Goal: Information Seeking & Learning: Find specific fact

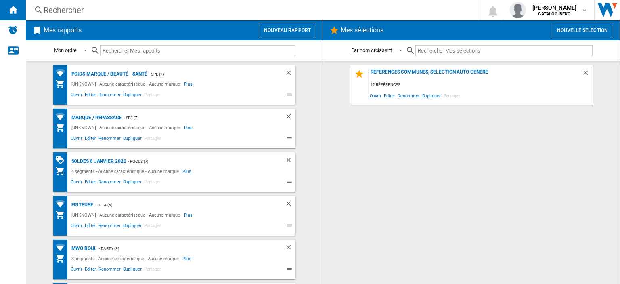
click at [65, 12] on div "Rechercher" at bounding box center [251, 9] width 415 height 11
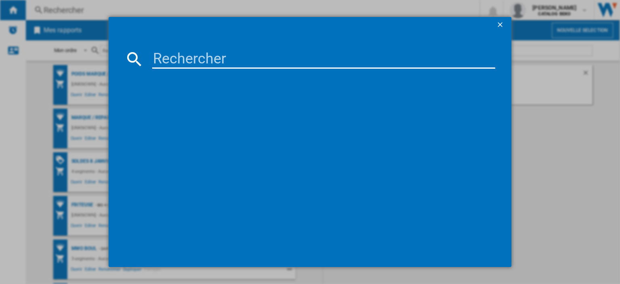
click at [228, 59] on input at bounding box center [323, 58] width 343 height 19
paste input "WNOI5S8PM1SBF"
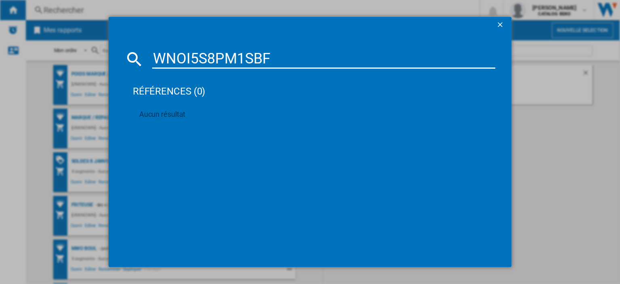
click at [184, 59] on input "WNOI5S8PM1SBF" at bounding box center [323, 58] width 343 height 19
drag, startPoint x: 248, startPoint y: 54, endPoint x: 60, endPoint y: 54, distance: 188.0
click at [60, 54] on div "WNOI5S8PM1SBF références (0) Aucun résultat" at bounding box center [310, 142] width 620 height 284
paste input "BI64211EPB"
type input "BI64211EPB"
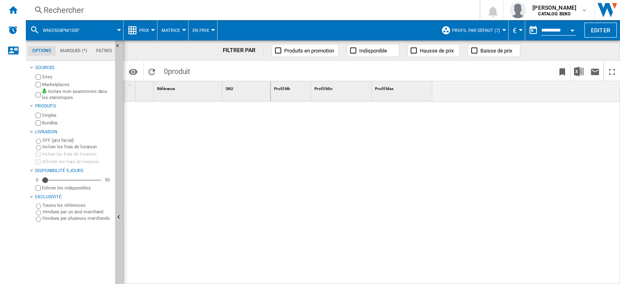
click at [72, 4] on div "Rechercher" at bounding box center [251, 9] width 415 height 11
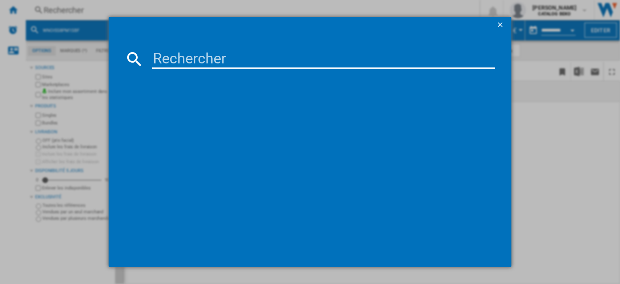
click at [164, 52] on input at bounding box center [323, 58] width 343 height 19
paste input "BI64211EPB"
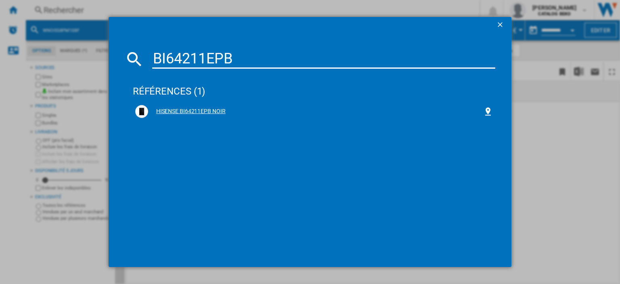
type input "BI64211EPB"
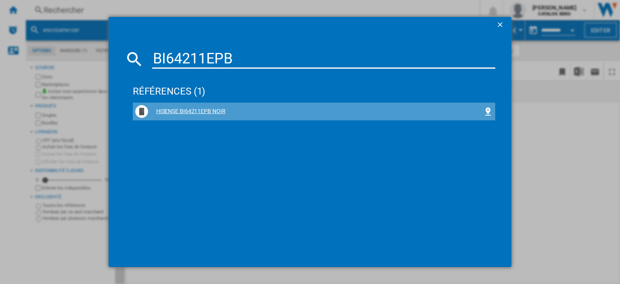
click at [212, 111] on div "HISENSE BI64211EPB NOIR" at bounding box center [315, 111] width 335 height 8
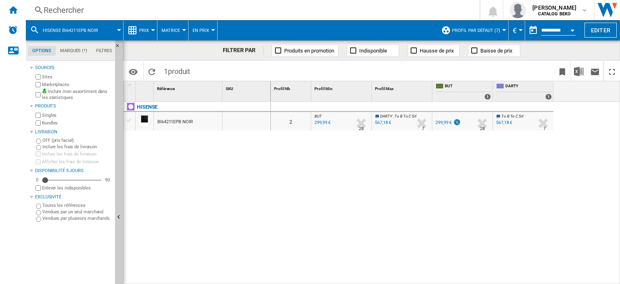
click at [171, 122] on div "BI64211EPB NOIR" at bounding box center [175, 122] width 36 height 19
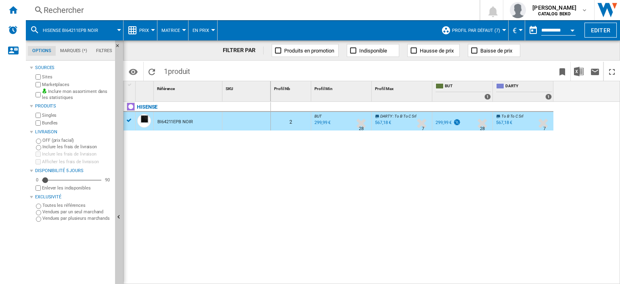
click at [148, 32] on span "Prix" at bounding box center [144, 30] width 10 height 5
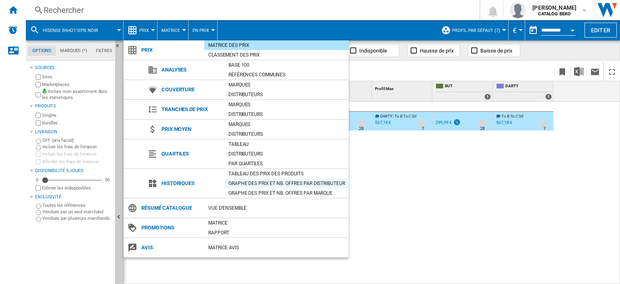
click at [266, 183] on div "Graphe des prix et nb. offres par distributeur" at bounding box center [286, 183] width 124 height 8
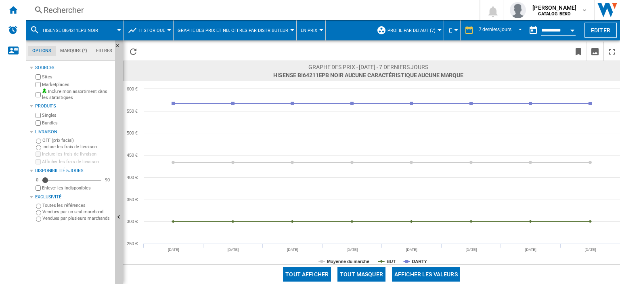
click at [67, 7] on div "Rechercher" at bounding box center [251, 9] width 415 height 11
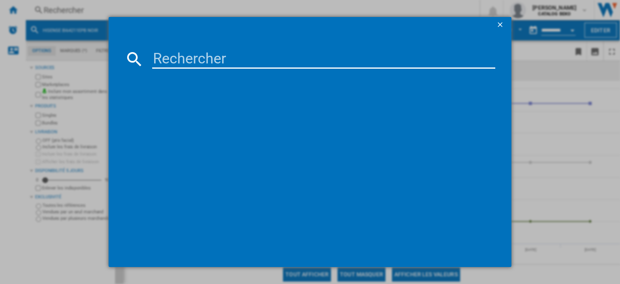
click at [181, 62] on input at bounding box center [323, 58] width 343 height 19
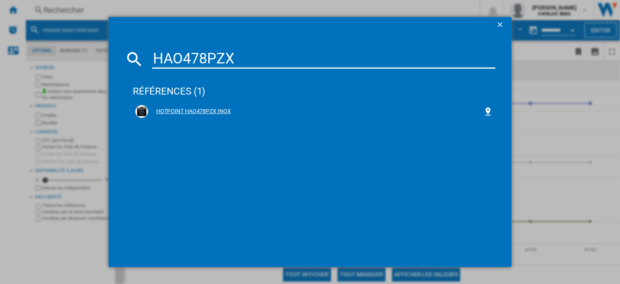
type input "HAO478PZX"
click at [202, 107] on div "HOTPOINT HAO478PZX INOX" at bounding box center [315, 111] width 335 height 8
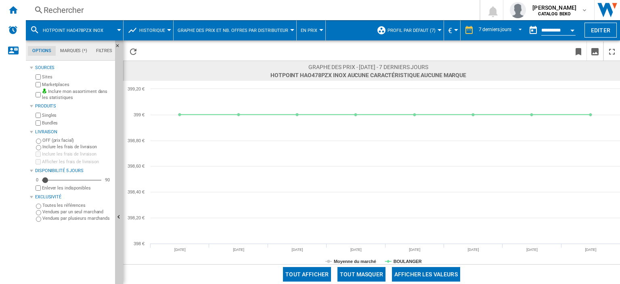
click at [75, 11] on div "Rechercher" at bounding box center [251, 9] width 415 height 11
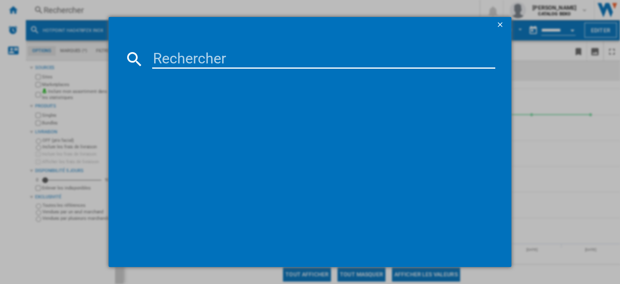
click at [180, 55] on input at bounding box center [323, 58] width 343 height 19
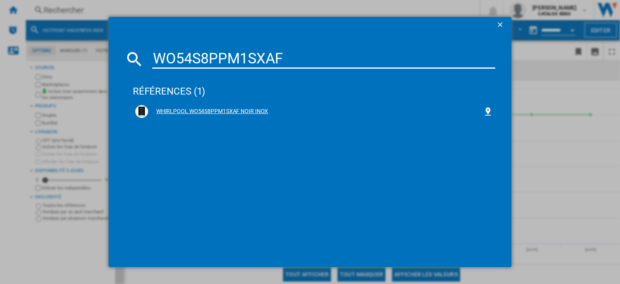
type input "WO54S8PPM1SXAF"
click at [245, 109] on div "WHIRLPOOL WO54S8PPM1SXAF NOIR INOX" at bounding box center [315, 111] width 335 height 8
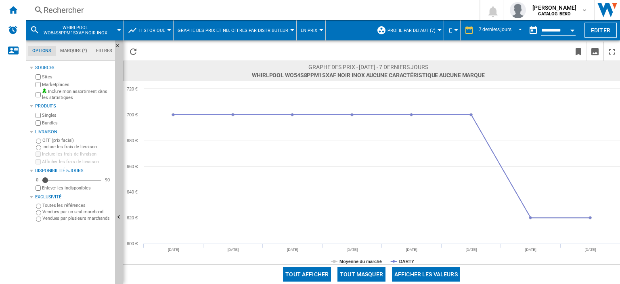
click at [68, 8] on div "Rechercher" at bounding box center [251, 9] width 415 height 11
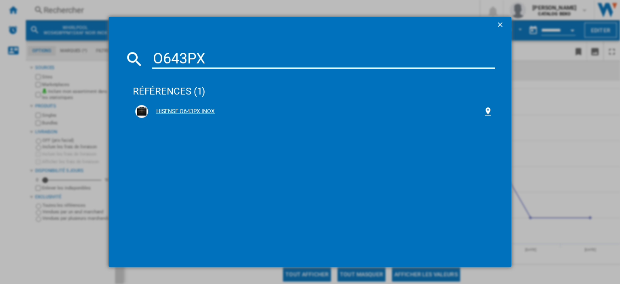
type input "O643PX"
click at [196, 110] on div "HISENSE O643PX INOX" at bounding box center [315, 111] width 335 height 8
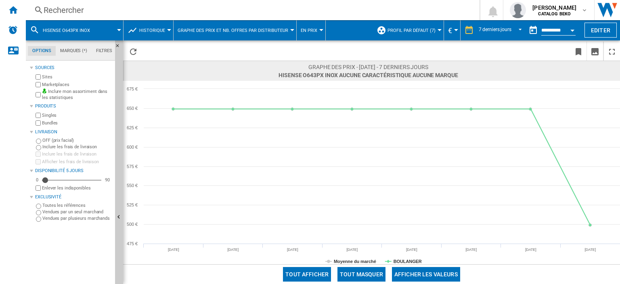
click at [67, 6] on div "Rechercher" at bounding box center [251, 9] width 415 height 11
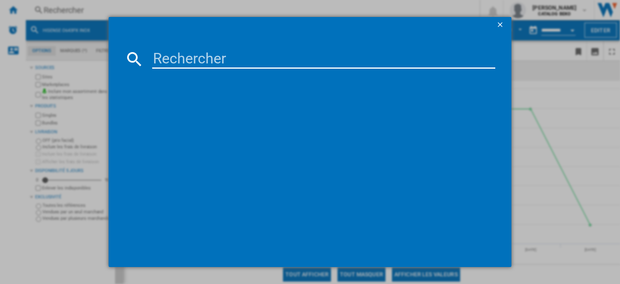
click at [199, 50] on input at bounding box center [323, 58] width 343 height 19
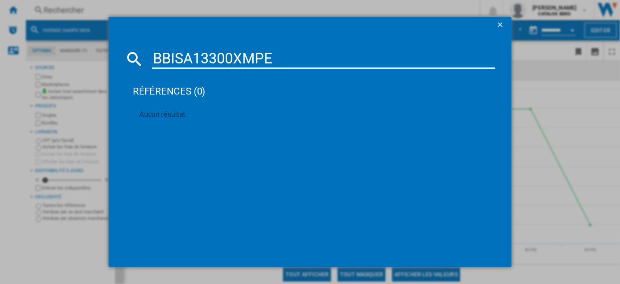
drag, startPoint x: 272, startPoint y: 58, endPoint x: 76, endPoint y: 54, distance: 196.1
click at [76, 54] on div "BBISA13300XMPE références (0) Aucun résultat" at bounding box center [310, 142] width 620 height 284
paste input "H6 ID46R5YTB"
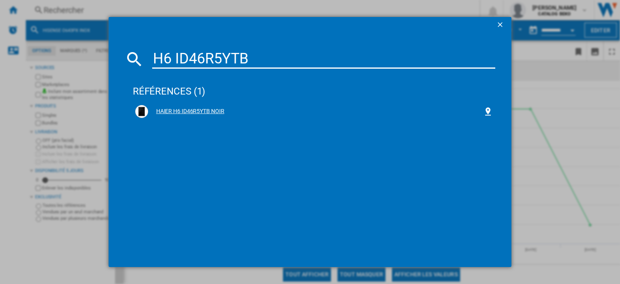
type input "H6 ID46R5YTB"
click at [218, 113] on div "HAIER H6 ID46R5YTB NOIR" at bounding box center [315, 111] width 335 height 8
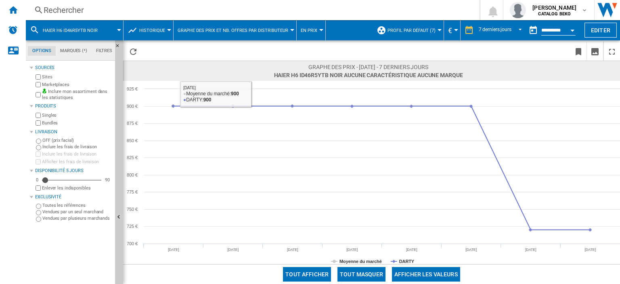
click at [74, 6] on div "Rechercher" at bounding box center [251, 9] width 415 height 11
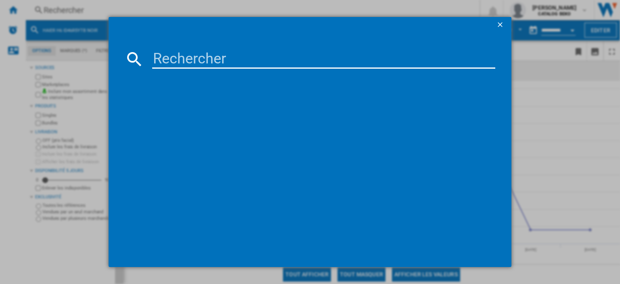
click at [196, 54] on input at bounding box center [323, 58] width 343 height 19
type input "DOR4747B"
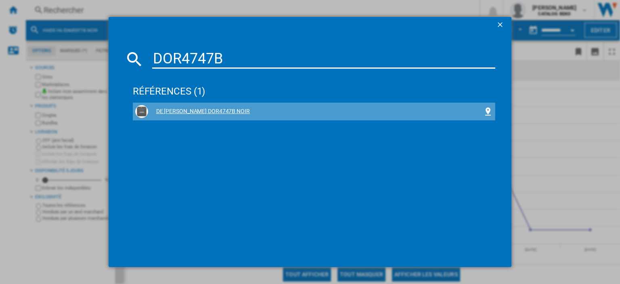
click at [206, 111] on div "DE [PERSON_NAME] DOR4747B NOIR" at bounding box center [315, 111] width 335 height 8
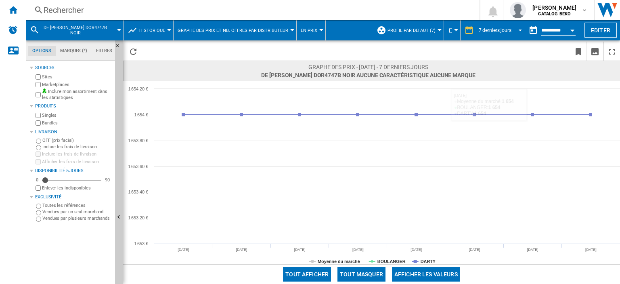
click at [513, 29] on span "REPORTS.WIZARD.STEPS.REPORT.STEPS.REPORT_OPTIONS.PERIOD: 7 derniers jours" at bounding box center [518, 29] width 10 height 7
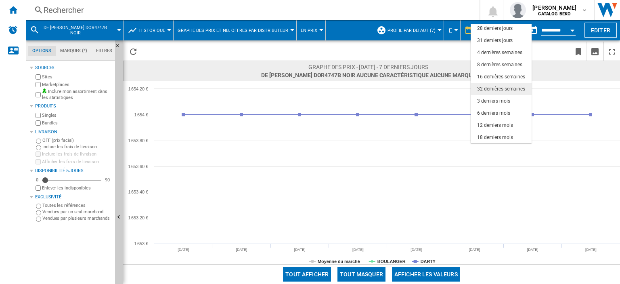
scroll to position [50, 0]
click at [513, 125] on md-option "12 derniers mois" at bounding box center [500, 125] width 61 height 12
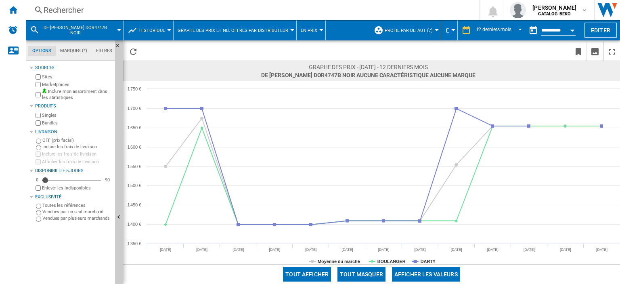
click at [68, 11] on div "Rechercher" at bounding box center [251, 9] width 415 height 11
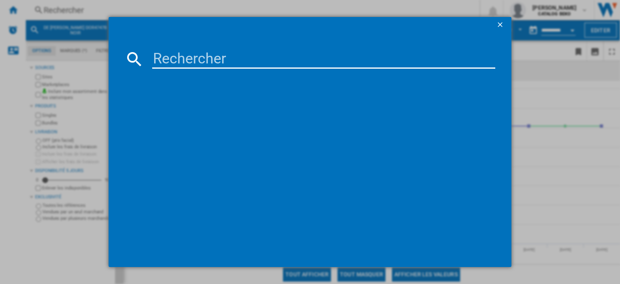
click at [191, 53] on input at bounding box center [323, 58] width 343 height 19
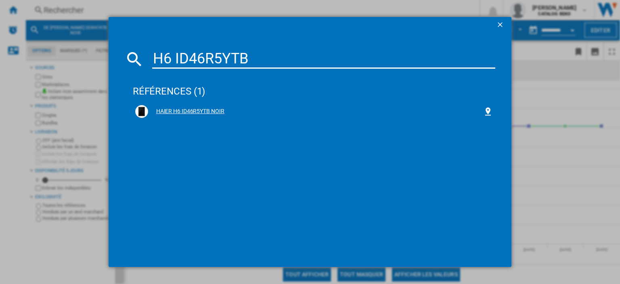
type input "H6 ID46R5YTB"
click at [202, 111] on div "HAIER H6 ID46R5YTB NOIR" at bounding box center [315, 111] width 335 height 8
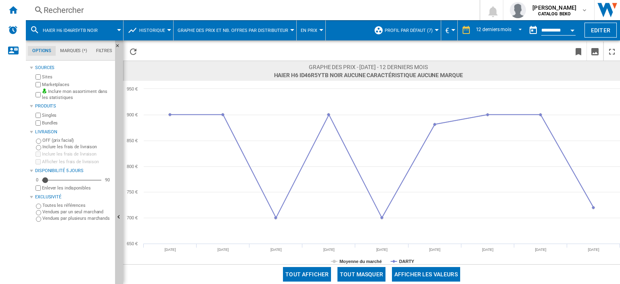
click at [86, 6] on div "Rechercher" at bounding box center [251, 9] width 415 height 11
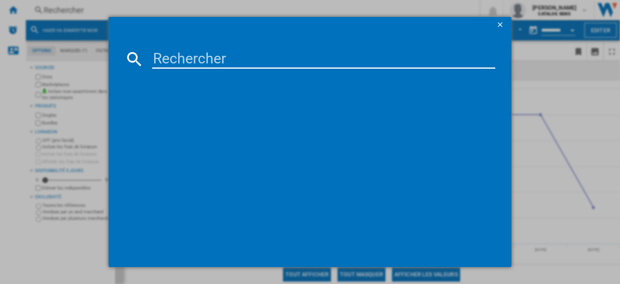
click at [182, 51] on input at bounding box center [323, 58] width 343 height 19
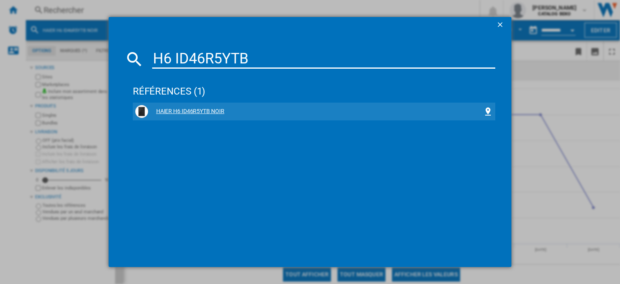
click at [208, 113] on div "HAIER H6 ID46R5YTB NOIR" at bounding box center [315, 111] width 335 height 8
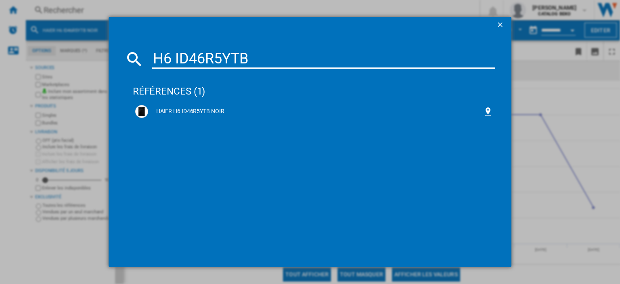
drag, startPoint x: 273, startPoint y: 55, endPoint x: 48, endPoint y: 51, distance: 225.5
click at [48, 51] on div "H6 ID46R5YTB références (1) HAIER H6 ID46R5YTB NOIR" at bounding box center [310, 142] width 620 height 284
paste input "B54CR31N0F"
type input "B54CR31N0F"
click at [223, 114] on div "NEFF N70 B54CR31N0F NOIR INOX" at bounding box center [315, 111] width 335 height 8
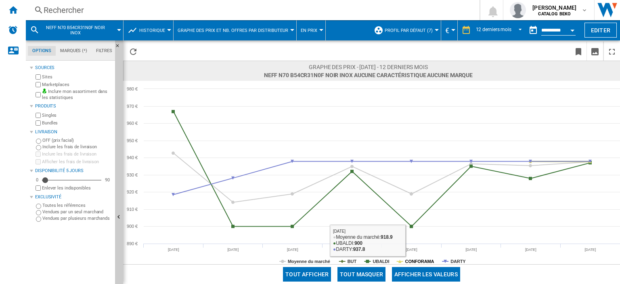
click at [419, 259] on tspan "CONFORAMA" at bounding box center [419, 261] width 29 height 5
click at [426, 261] on tspan "CONFORAMA" at bounding box center [419, 261] width 29 height 5
click at [454, 260] on tspan "DARTY" at bounding box center [457, 261] width 15 height 5
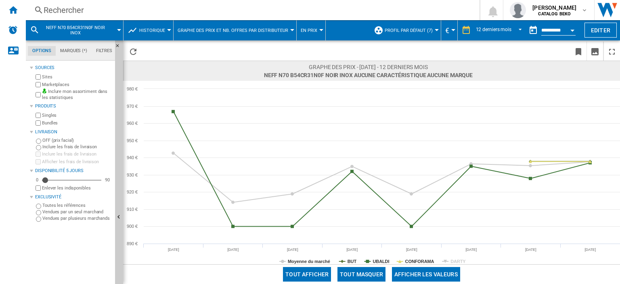
click at [454, 260] on tspan "DARTY" at bounding box center [457, 261] width 15 height 5
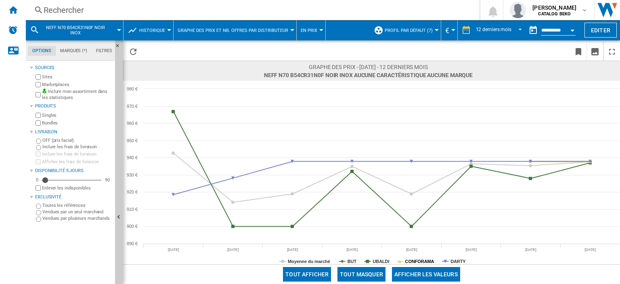
click at [427, 259] on tspan "CONFORAMA" at bounding box center [419, 261] width 29 height 5
click at [453, 260] on tspan "DARTY" at bounding box center [457, 261] width 15 height 5
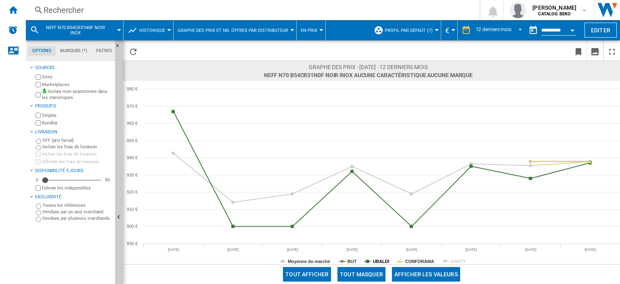
click at [377, 261] on tspan "UBALDI" at bounding box center [380, 261] width 17 height 5
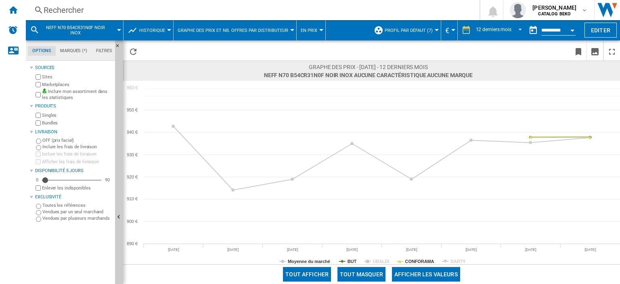
click at [345, 260] on rect at bounding box center [371, 172] width 497 height 183
click at [352, 259] on tspan "BUT" at bounding box center [351, 261] width 9 height 5
click at [353, 259] on tspan "BUT" at bounding box center [351, 261] width 9 height 5
drag, startPoint x: 380, startPoint y: 261, endPoint x: 402, endPoint y: 262, distance: 21.8
click at [381, 261] on tspan "UBALDI" at bounding box center [380, 261] width 17 height 5
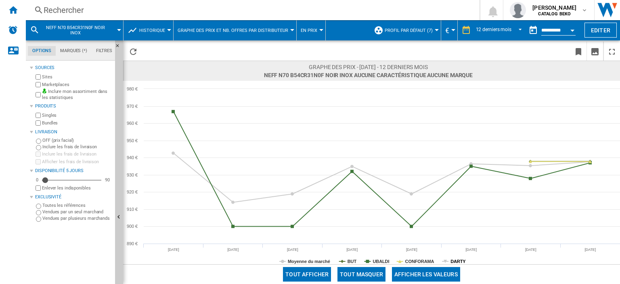
click at [460, 263] on tspan "DARTY" at bounding box center [457, 261] width 15 height 5
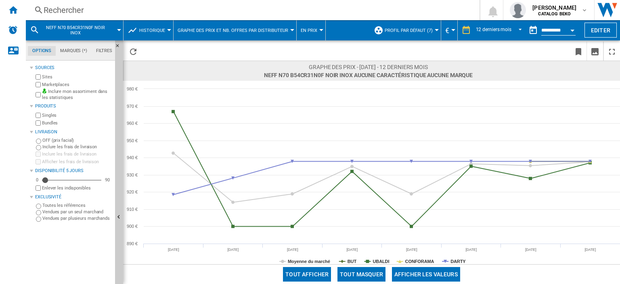
click at [67, 6] on div "Rechercher" at bounding box center [251, 9] width 415 height 11
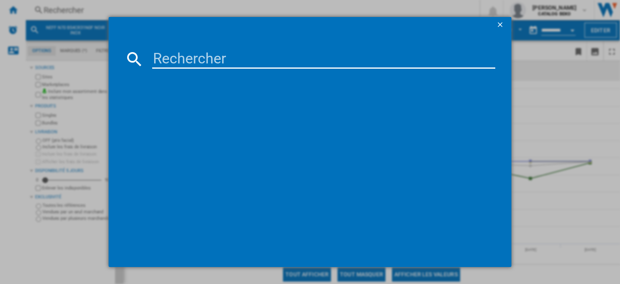
click at [209, 63] on input at bounding box center [323, 58] width 343 height 19
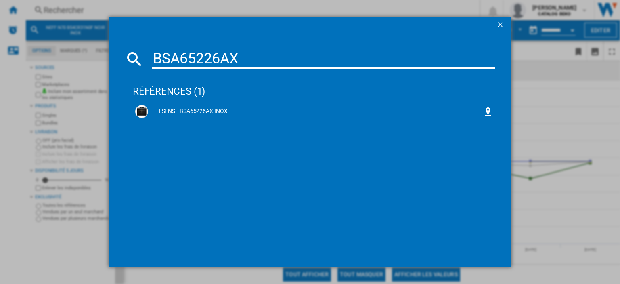
type input "BSA65226AX"
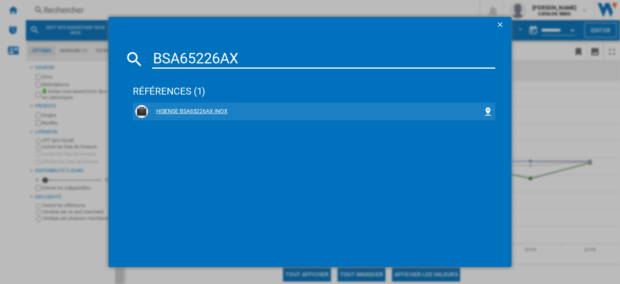
click at [214, 113] on div "HISENSE BSA65226AX INOX" at bounding box center [315, 111] width 335 height 8
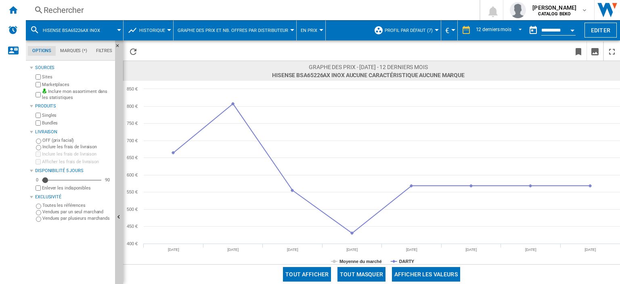
click at [163, 32] on span "Historique" at bounding box center [152, 30] width 26 height 5
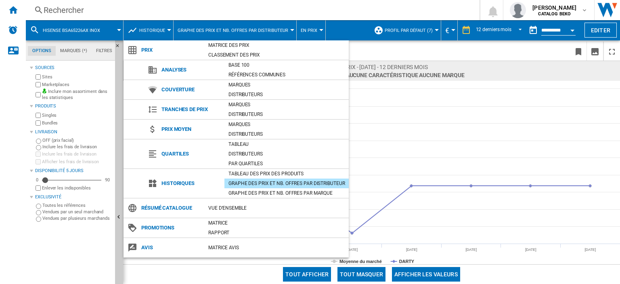
click at [404, 50] on md-backdrop at bounding box center [310, 142] width 620 height 284
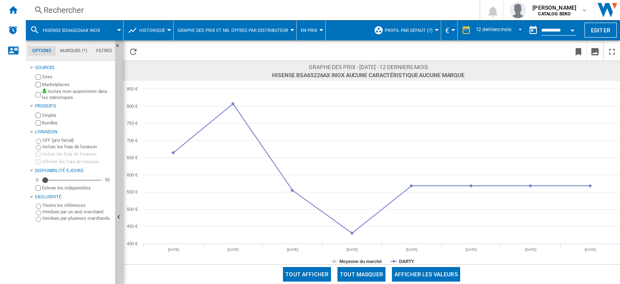
click at [73, 10] on div "Rechercher" at bounding box center [251, 9] width 415 height 11
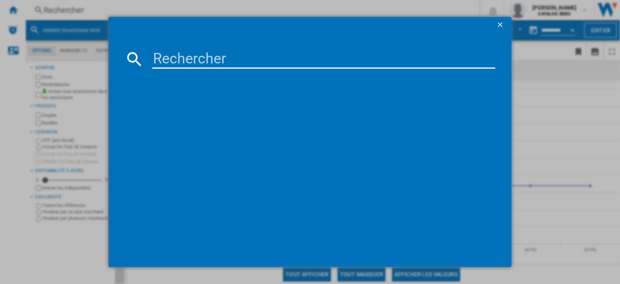
click at [178, 62] on input at bounding box center [323, 58] width 343 height 19
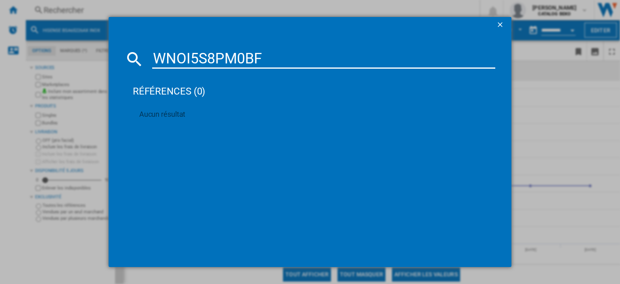
click at [190, 57] on input "WNOI5S8PM0BF" at bounding box center [323, 58] width 343 height 19
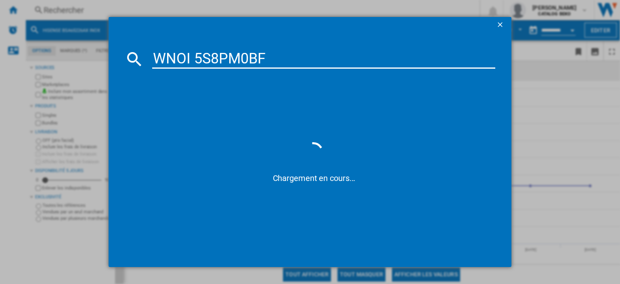
click at [218, 57] on input "WNOI 5S8PM0BF" at bounding box center [323, 58] width 343 height 19
type input "WNOI 5S8 PM0BF"
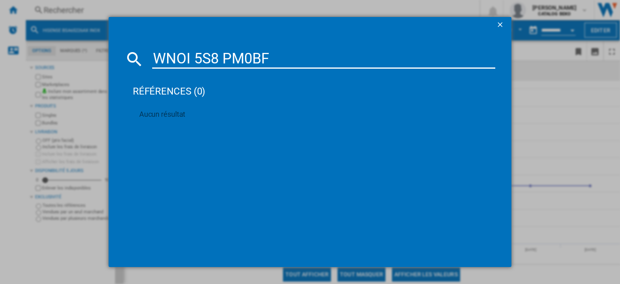
click at [503, 22] on ng-md-icon "getI18NText('BUTTONS.CLOSE_DIALOG')" at bounding box center [501, 26] width 10 height 10
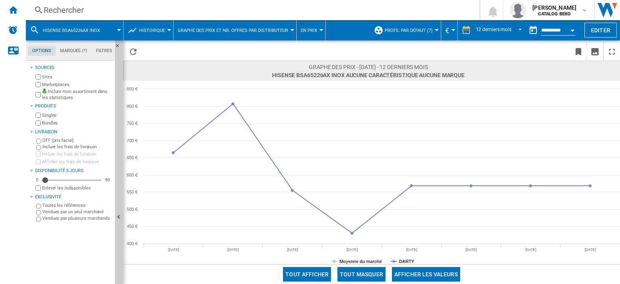
click at [61, 8] on div "Rechercher" at bounding box center [251, 9] width 415 height 11
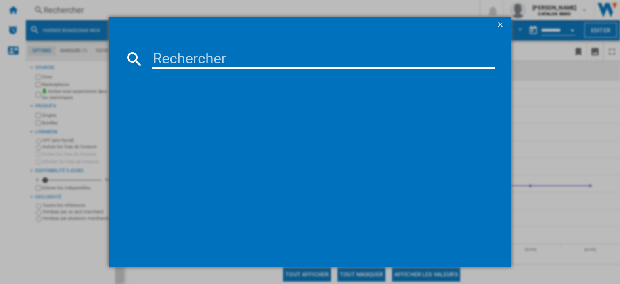
click at [184, 56] on input at bounding box center [323, 58] width 343 height 19
paste input "WOI4S8PM0SBAF"
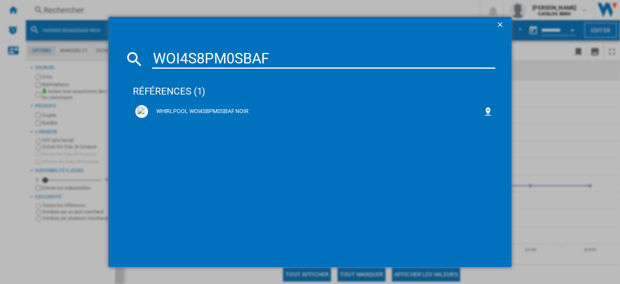
drag, startPoint x: 274, startPoint y: 58, endPoint x: 62, endPoint y: 56, distance: 212.2
click at [62, 56] on div "WOI4S8PM0SBAF références (1) WHIRLPOOL WOI4S8PM0SBAF NOIR" at bounding box center [310, 142] width 620 height 284
paste input "NOI5S8PM0B"
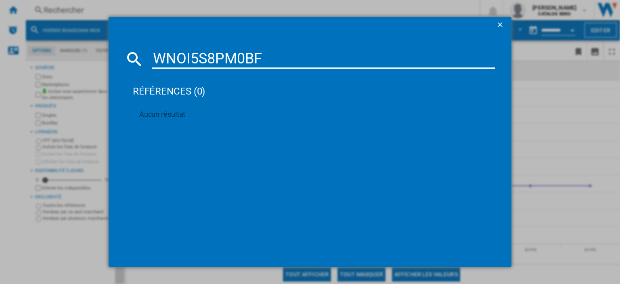
drag, startPoint x: 278, startPoint y: 59, endPoint x: 40, endPoint y: 51, distance: 238.2
click at [40, 51] on div "WNOI5S8PM0BF références (0) Aucun résultat" at bounding box center [310, 142] width 620 height 284
paste input "HQG572BB3"
type input "HQG572BB3F"
click at [217, 111] on div "BOSCH HQG572BB3F NOIR" at bounding box center [315, 111] width 335 height 8
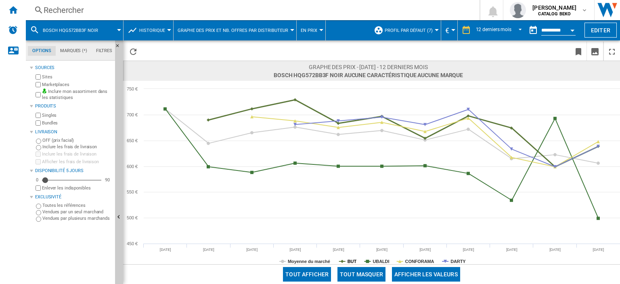
click at [355, 259] on tspan "BUT" at bounding box center [351, 261] width 9 height 5
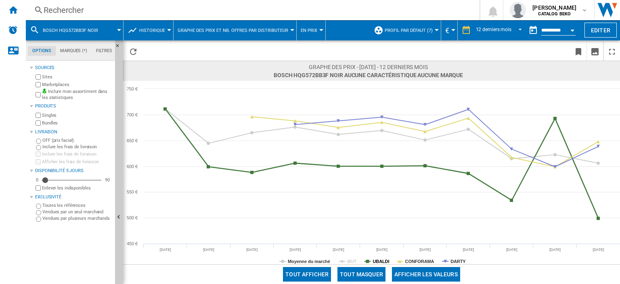
click at [373, 260] on tspan "UBALDI" at bounding box center [380, 261] width 17 height 5
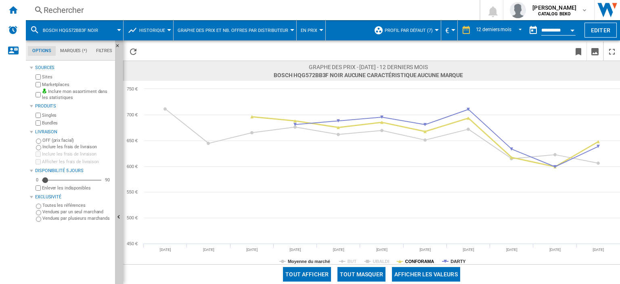
click at [412, 260] on tspan "CONFORAMA" at bounding box center [419, 261] width 29 height 5
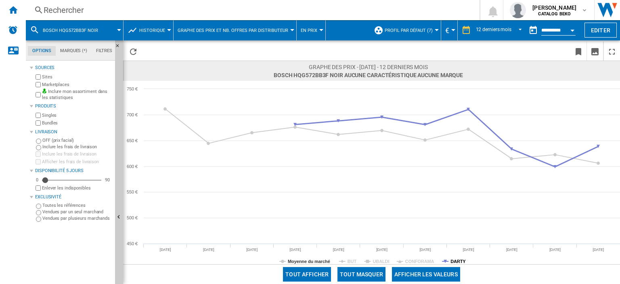
click at [451, 261] on tspan "DARTY" at bounding box center [457, 261] width 15 height 5
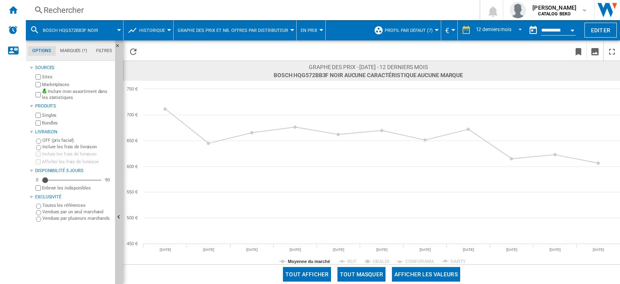
click at [462, 261] on tspan "DARTY" at bounding box center [457, 261] width 15 height 5
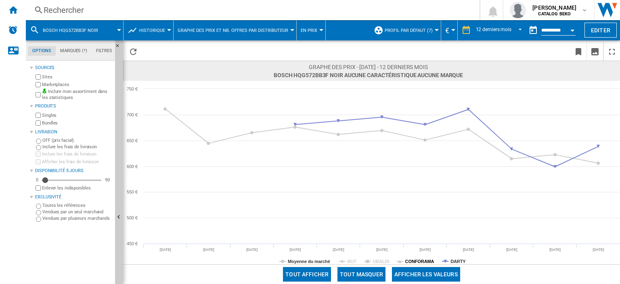
click at [428, 262] on tspan "CONFORAMA" at bounding box center [419, 261] width 29 height 5
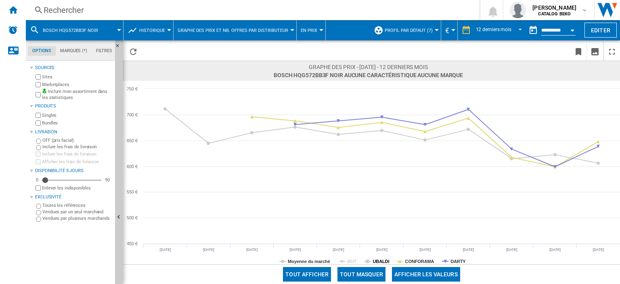
click at [376, 259] on tspan "UBALDI" at bounding box center [380, 261] width 17 height 5
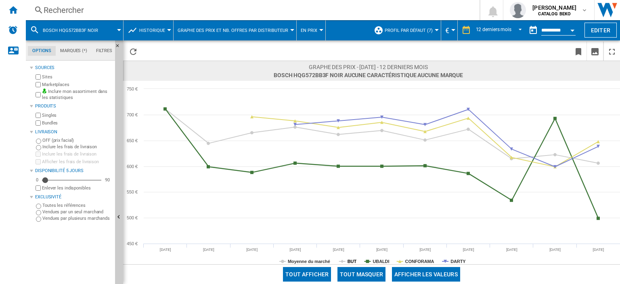
click at [353, 260] on tspan "BUT" at bounding box center [351, 261] width 9 height 5
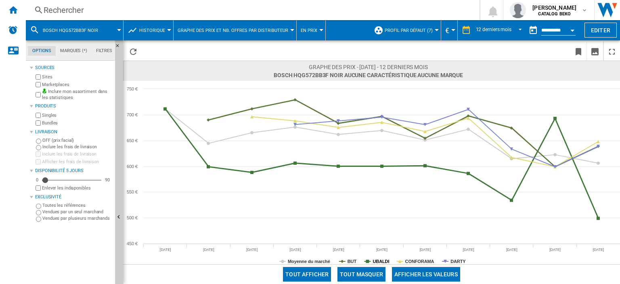
click at [380, 260] on tspan "UBALDI" at bounding box center [380, 261] width 17 height 5
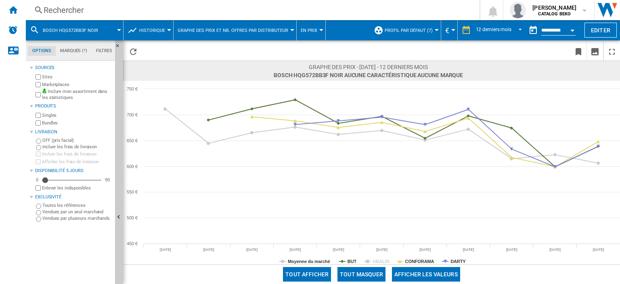
click at [405, 260] on tspan "CONFORAMA" at bounding box center [419, 261] width 29 height 5
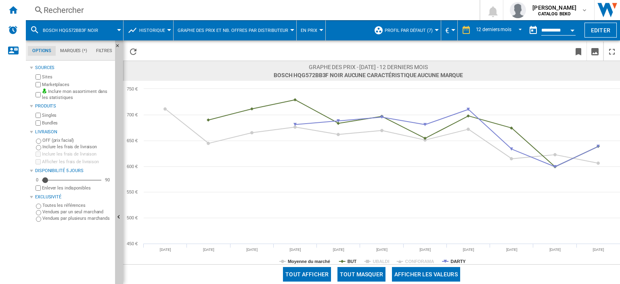
click at [449, 260] on rect at bounding box center [371, 172] width 497 height 183
click at [455, 260] on tspan "DARTY" at bounding box center [457, 261] width 15 height 5
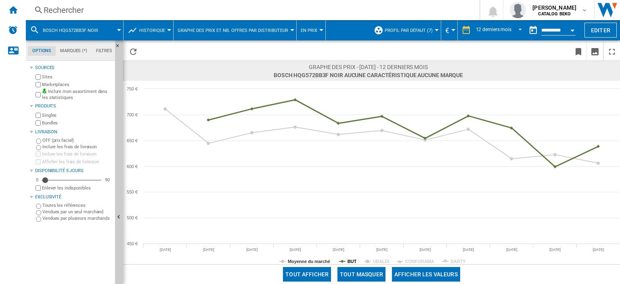
drag, startPoint x: 349, startPoint y: 260, endPoint x: 376, endPoint y: 261, distance: 27.5
click at [349, 260] on tspan "BUT" at bounding box center [351, 261] width 9 height 5
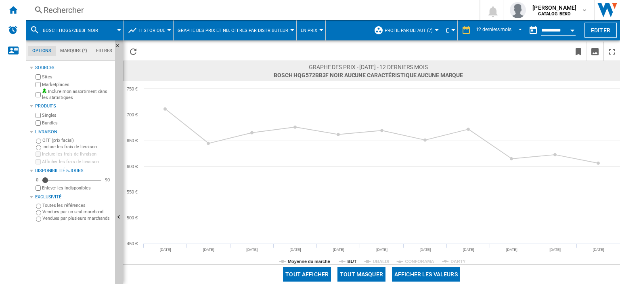
click at [351, 261] on tspan "BUT" at bounding box center [351, 261] width 9 height 5
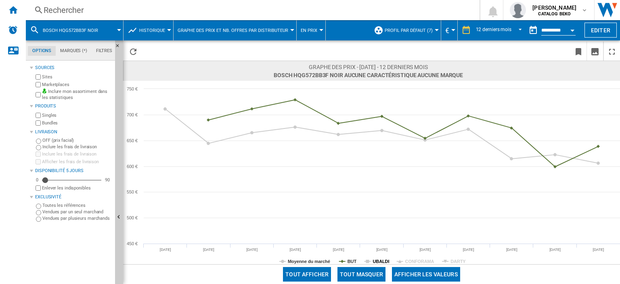
click at [378, 260] on tspan "UBALDI" at bounding box center [380, 261] width 17 height 5
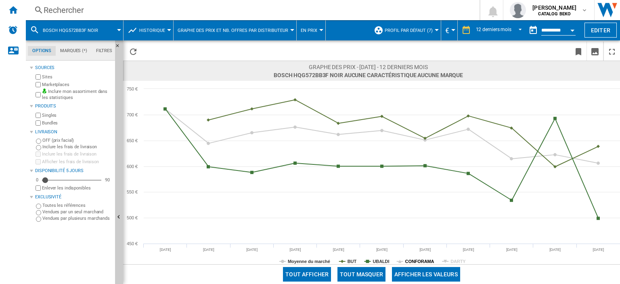
click at [419, 259] on tspan "CONFORAMA" at bounding box center [419, 261] width 29 height 5
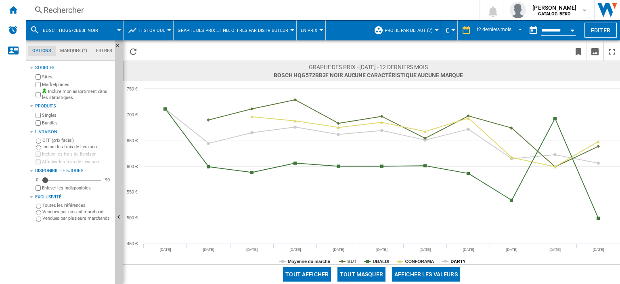
click at [454, 260] on tspan "DARTY" at bounding box center [457, 261] width 15 height 5
click at [71, 10] on div "Rechercher" at bounding box center [251, 9] width 415 height 11
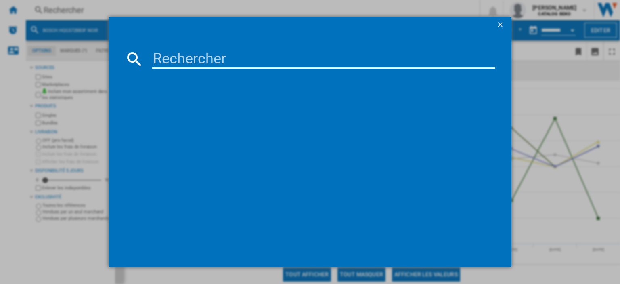
click at [234, 59] on input at bounding box center [323, 58] width 343 height 19
type input "BBISA17302BMP"
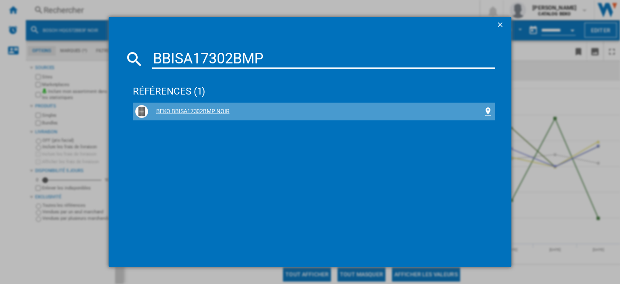
click at [222, 111] on div "BEKO BBISA17302BMP NOIR" at bounding box center [315, 111] width 335 height 8
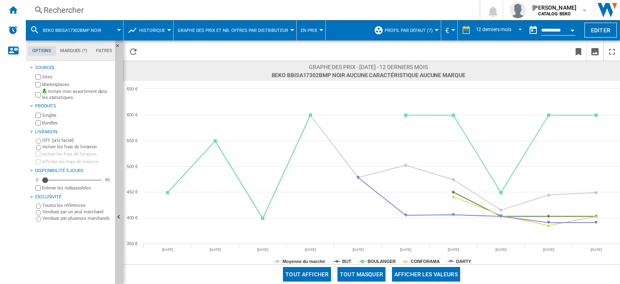
click at [121, 29] on md-menu "BEKO BBISA17302BMP NOIR" at bounding box center [75, 30] width 98 height 20
click at [73, 9] on div "Rechercher" at bounding box center [251, 9] width 415 height 11
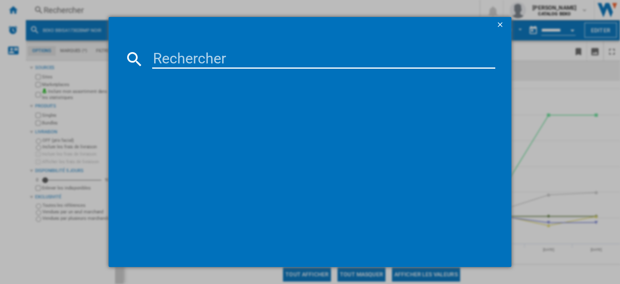
click at [189, 54] on input at bounding box center [323, 58] width 343 height 19
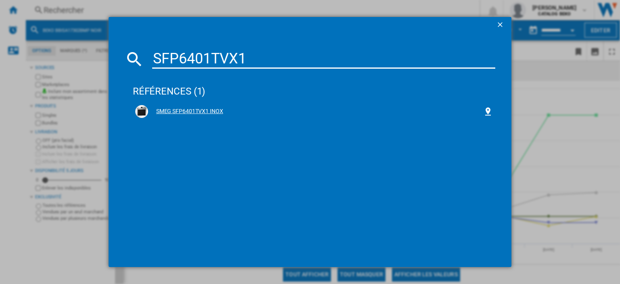
type input "SFP6401TVX1"
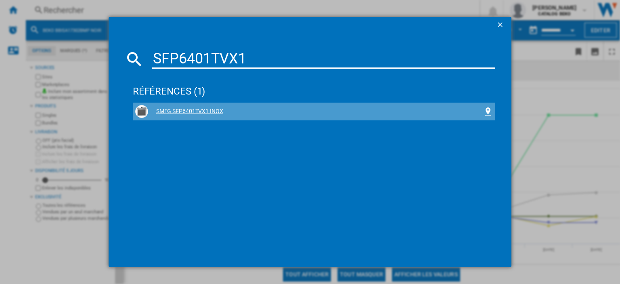
click at [213, 111] on div "SMEG SFP6401TVX1 INOX" at bounding box center [315, 111] width 335 height 8
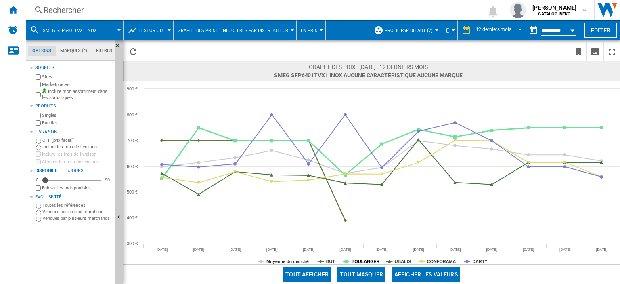
click at [357, 260] on tspan "BOULANGER" at bounding box center [365, 261] width 28 height 5
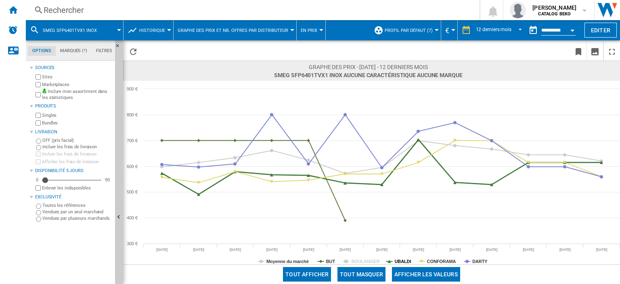
click at [397, 261] on tspan "UBALDI" at bounding box center [402, 261] width 17 height 5
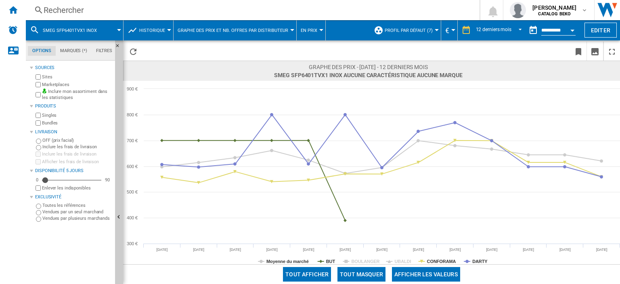
click at [434, 262] on tspan "CONFORAMA" at bounding box center [441, 261] width 29 height 5
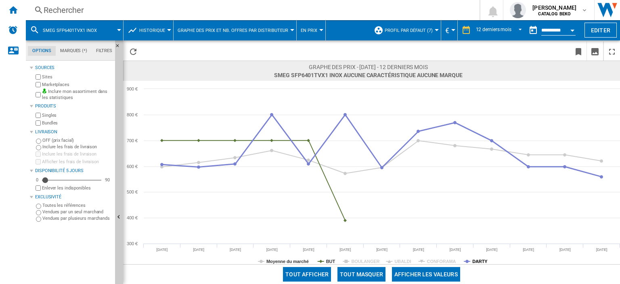
click at [486, 262] on tspan "DARTY" at bounding box center [479, 261] width 15 height 5
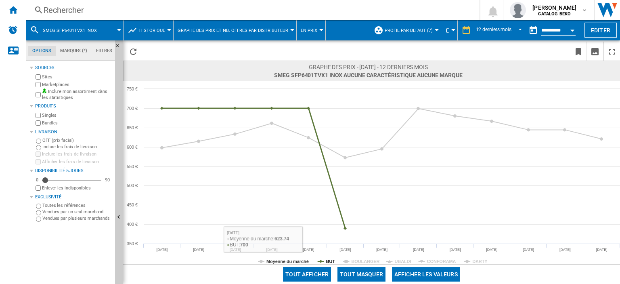
drag, startPoint x: 328, startPoint y: 261, endPoint x: 338, endPoint y: 261, distance: 10.5
click at [328, 261] on tspan "BUT" at bounding box center [330, 261] width 9 height 5
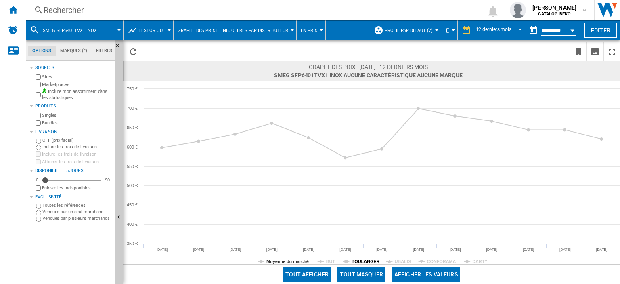
click at [361, 262] on tspan "BOULANGER" at bounding box center [365, 261] width 28 height 5
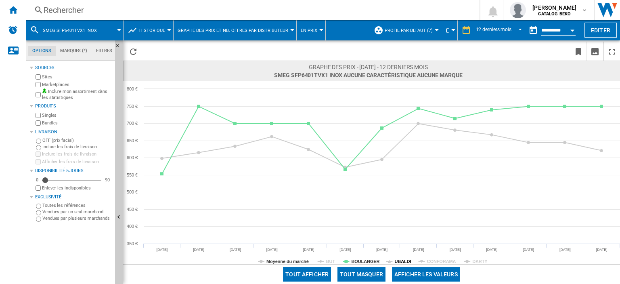
click at [401, 260] on tspan "UBALDI" at bounding box center [402, 261] width 17 height 5
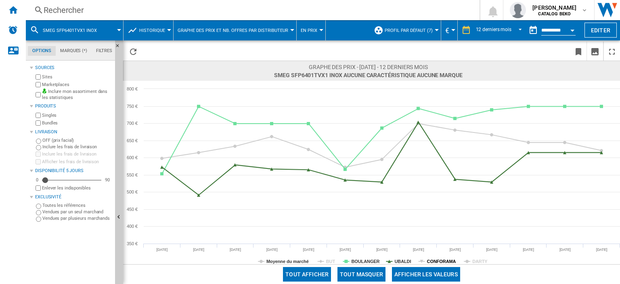
click at [429, 261] on tspan "CONFORAMA" at bounding box center [441, 261] width 29 height 5
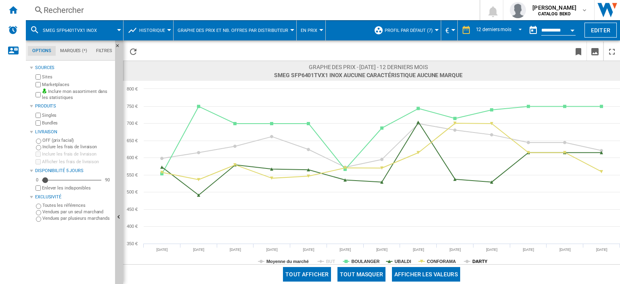
click at [472, 261] on tspan "DARTY" at bounding box center [479, 261] width 15 height 5
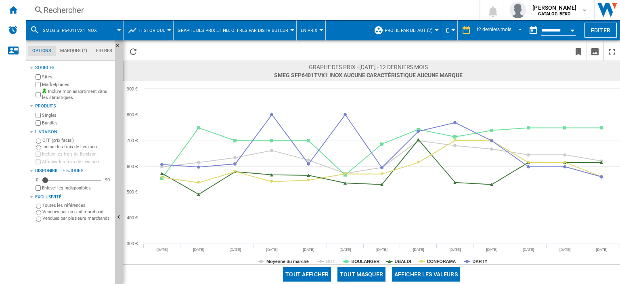
click at [76, 9] on div "Rechercher" at bounding box center [251, 9] width 415 height 11
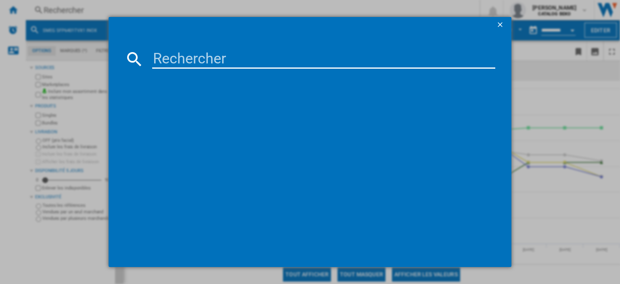
click at [192, 56] on input at bounding box center [323, 58] width 343 height 19
drag, startPoint x: 245, startPoint y: 59, endPoint x: 94, endPoint y: 51, distance: 151.9
click at [94, 51] on div "HBG3720B3F références (0) Aucun résultat" at bounding box center [310, 142] width 620 height 284
paste input "DOP4746WT"
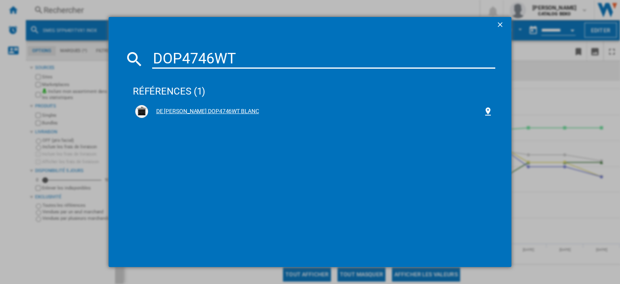
type input "DOP4746WT"
click at [225, 113] on div "DE [PERSON_NAME] DOP4746WT BLANC" at bounding box center [315, 111] width 335 height 8
